Goal: Information Seeking & Learning: Learn about a topic

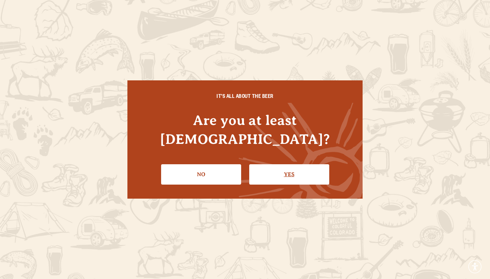
click at [282, 165] on link "Yes" at bounding box center [289, 174] width 80 height 20
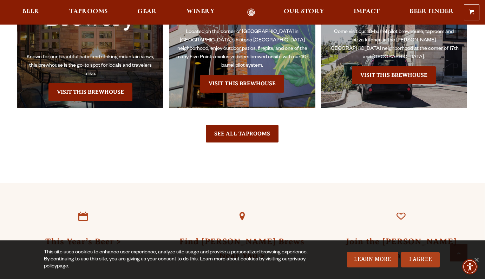
scroll to position [1661, 0]
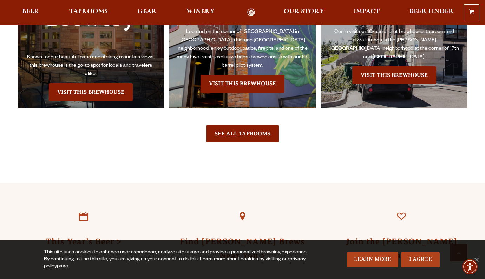
click at [90, 83] on link "Visit this Brewhouse" at bounding box center [91, 92] width 84 height 18
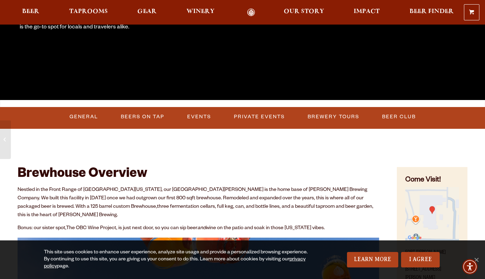
scroll to position [194, 0]
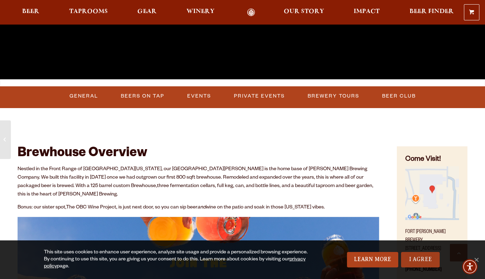
click at [430, 262] on link "I Agree" at bounding box center [420, 259] width 39 height 15
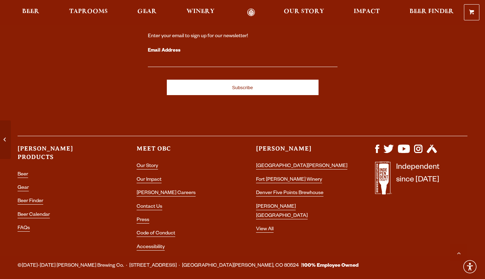
scroll to position [1998, 0]
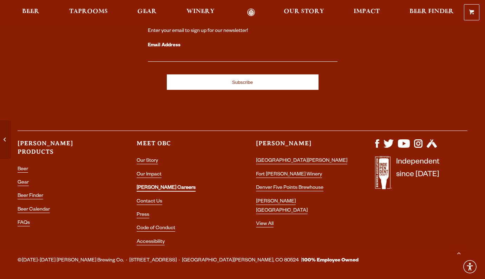
click at [153, 185] on link "[PERSON_NAME] Careers" at bounding box center [166, 188] width 59 height 6
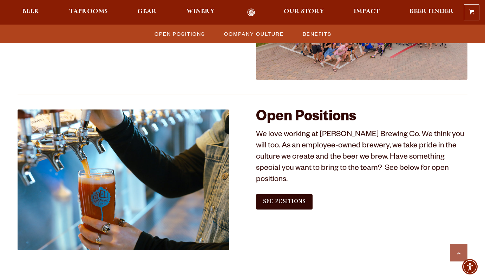
scroll to position [350, 0]
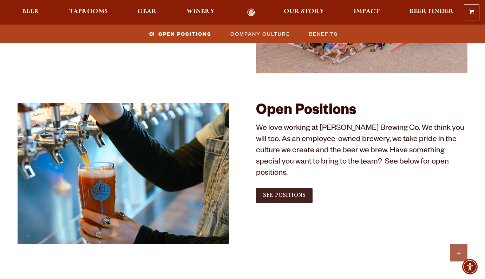
click at [287, 189] on link "See Positions" at bounding box center [284, 195] width 57 height 15
